Goal: Information Seeking & Learning: Learn about a topic

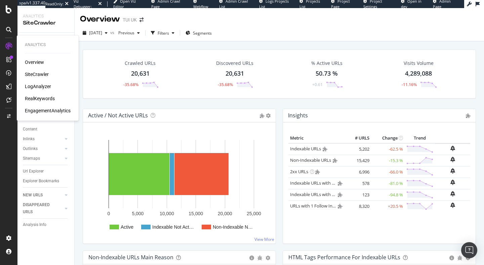
click at [39, 84] on div "LogAnalyzer" at bounding box center [38, 86] width 26 height 7
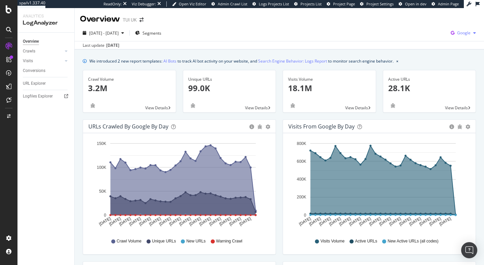
click at [472, 36] on div "Google" at bounding box center [463, 33] width 31 height 10
click at [430, 40] on span "OpenAI" at bounding box center [430, 39] width 25 height 6
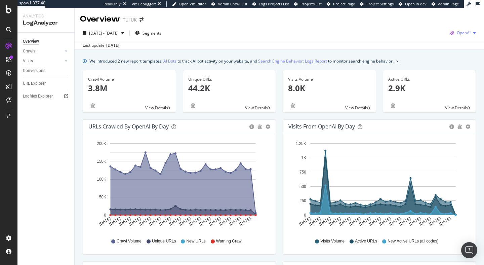
click at [473, 34] on div "button" at bounding box center [475, 33] width 8 height 4
click at [430, 49] on span "Other AI Bots" at bounding box center [429, 52] width 25 height 6
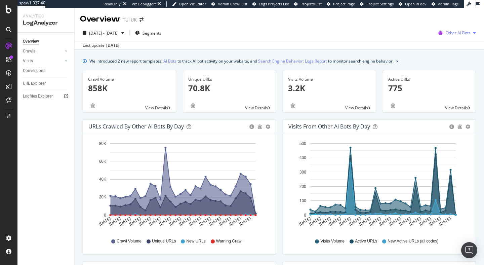
click at [466, 33] on span "Other AI Bots" at bounding box center [458, 33] width 25 height 6
click at [411, 39] on span "OpenAI" at bounding box center [416, 39] width 26 height 6
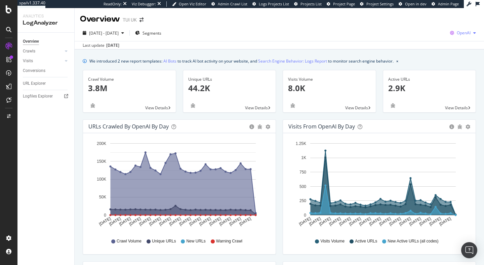
click at [471, 30] on div "OpenAI" at bounding box center [462, 33] width 31 height 10
click at [428, 22] on div "Bing" at bounding box center [424, 27] width 46 height 10
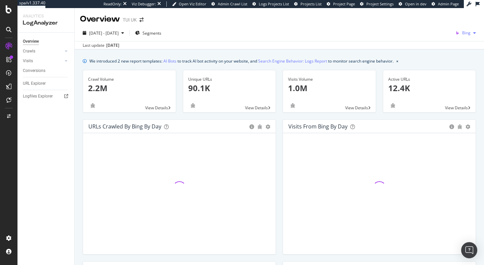
click at [474, 33] on icon "button" at bounding box center [474, 33] width 3 height 4
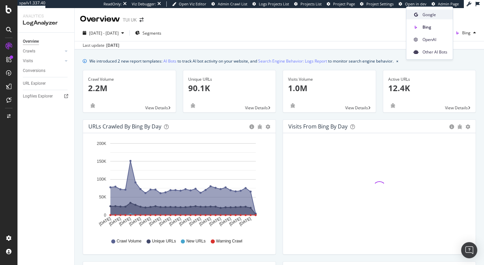
click at [434, 16] on span "Google" at bounding box center [435, 14] width 25 height 6
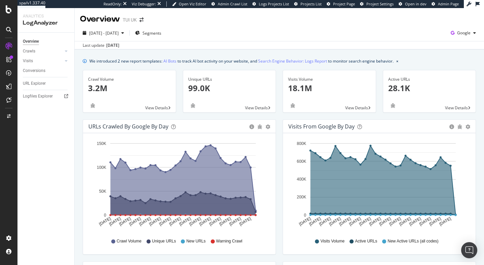
click at [282, 99] on div "Visits Volume 18.1M View Details" at bounding box center [329, 94] width 100 height 49
click at [470, 34] on span "Google" at bounding box center [463, 33] width 13 height 6
click at [429, 41] on span "OpenAI" at bounding box center [430, 39] width 25 height 6
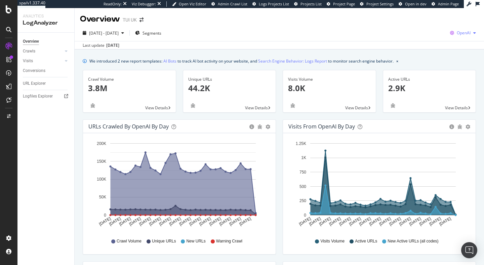
click at [468, 33] on span "OpenAI" at bounding box center [464, 33] width 14 height 6
click at [427, 19] on div "Google" at bounding box center [424, 15] width 46 height 10
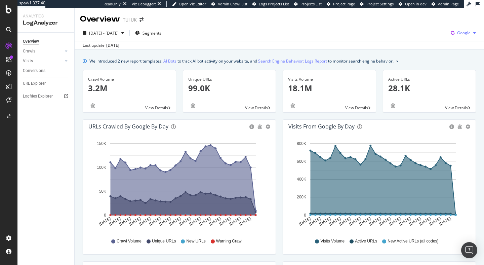
click at [467, 33] on span "Google" at bounding box center [463, 33] width 13 height 6
click at [433, 43] on div "OpenAI" at bounding box center [425, 40] width 46 height 10
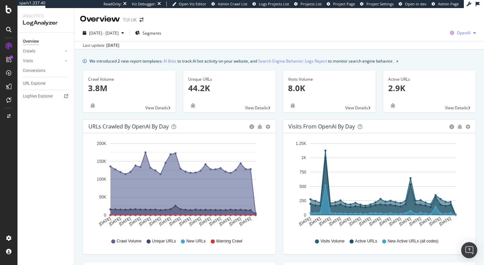
click at [471, 31] on div "button" at bounding box center [475, 33] width 8 height 4
click at [425, 19] on div "Bing" at bounding box center [424, 25] width 46 height 12
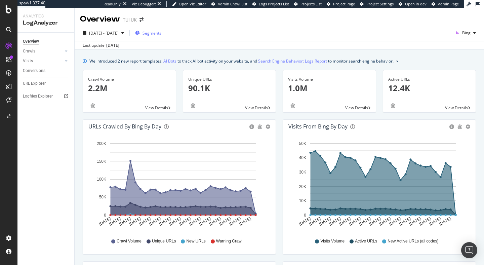
click at [161, 32] on span "Segments" at bounding box center [152, 33] width 19 height 6
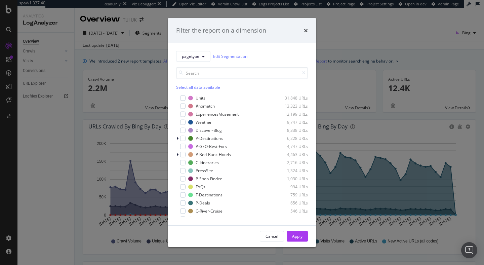
click at [302, 29] on div "Filter the report on a dimension" at bounding box center [242, 30] width 132 height 9
click at [304, 29] on icon "times" at bounding box center [306, 30] width 4 height 5
